Goal: Check status

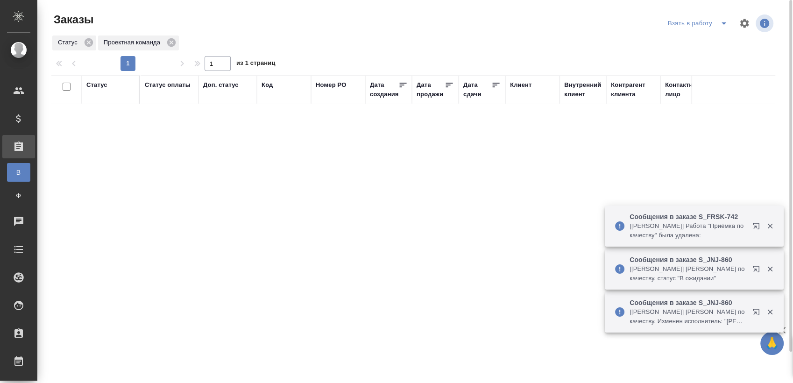
click at [726, 29] on button "split button" at bounding box center [723, 23] width 19 height 15
click at [702, 42] on li "Мои заказы" at bounding box center [699, 42] width 78 height 15
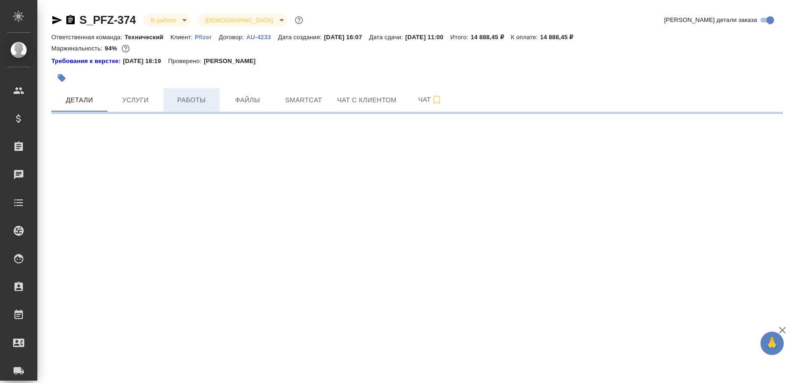
select select "RU"
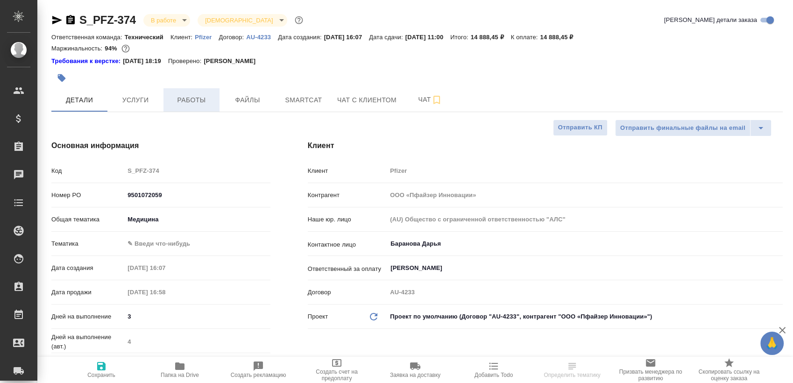
type textarea "x"
click at [192, 96] on span "Работы" at bounding box center [191, 100] width 45 height 12
type textarea "x"
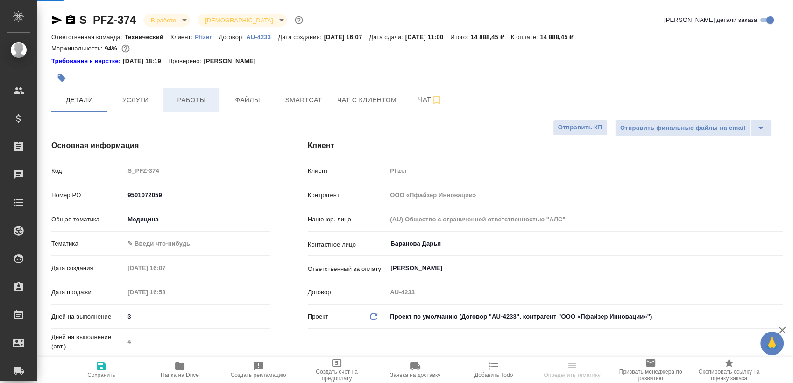
type textarea "x"
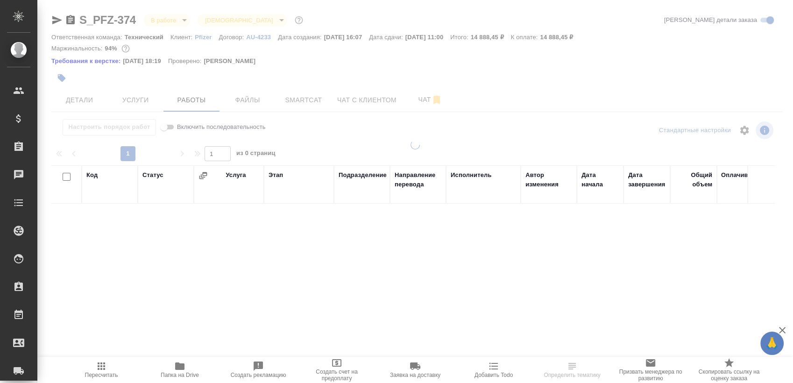
click at [318, 95] on span "Smartcat" at bounding box center [303, 100] width 45 height 12
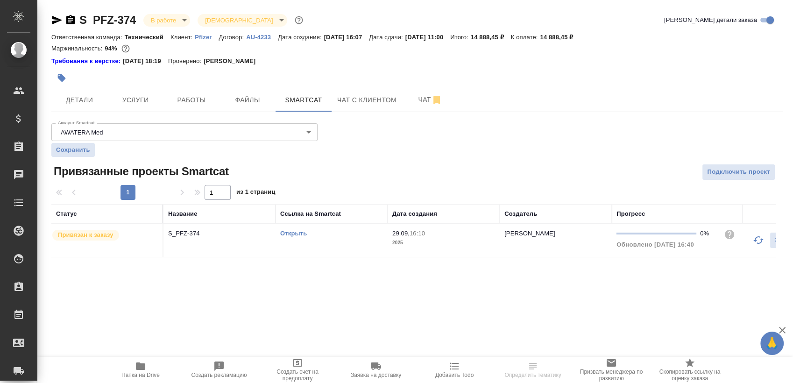
click at [305, 234] on link "Открыть" at bounding box center [293, 233] width 27 height 7
